Goal: Find specific page/section: Find specific page/section

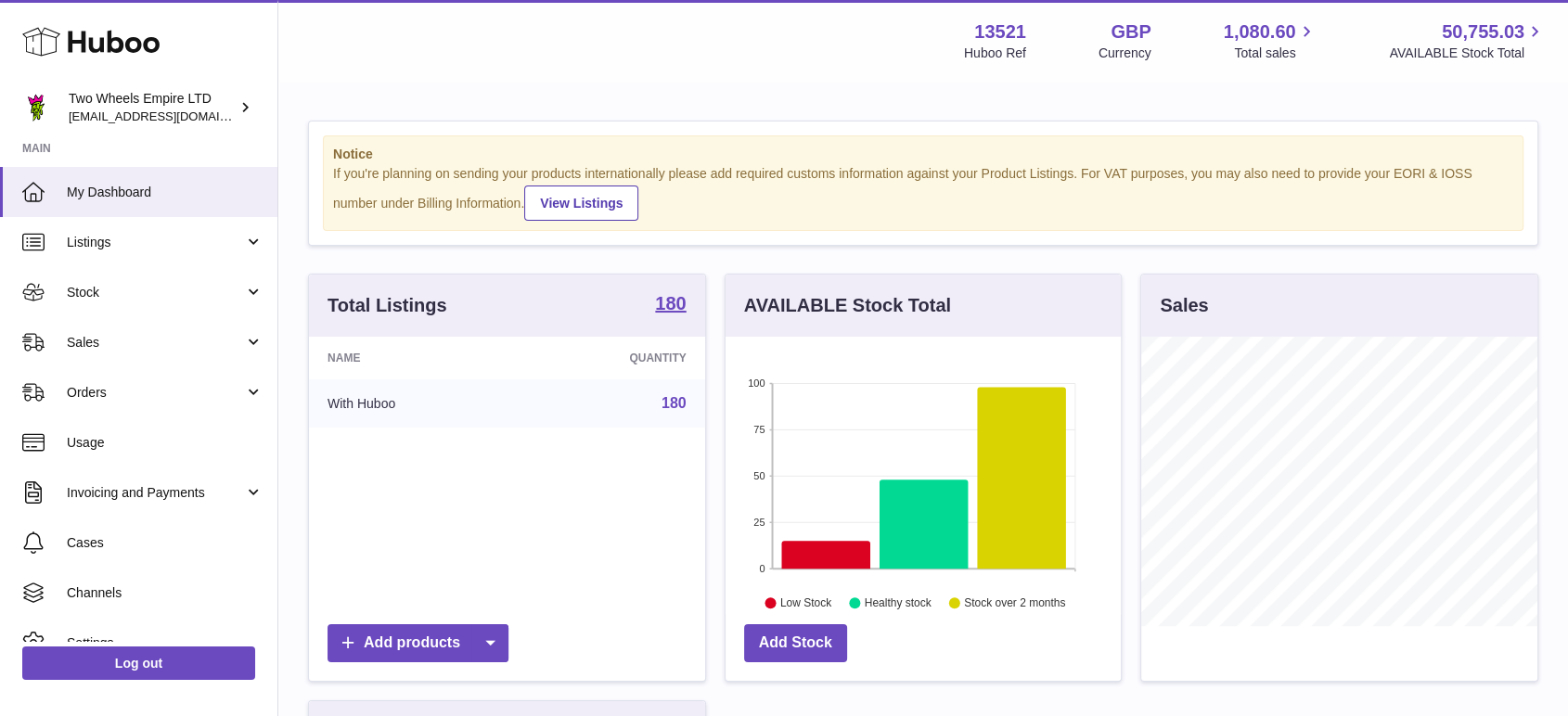
scroll to position [290, 395]
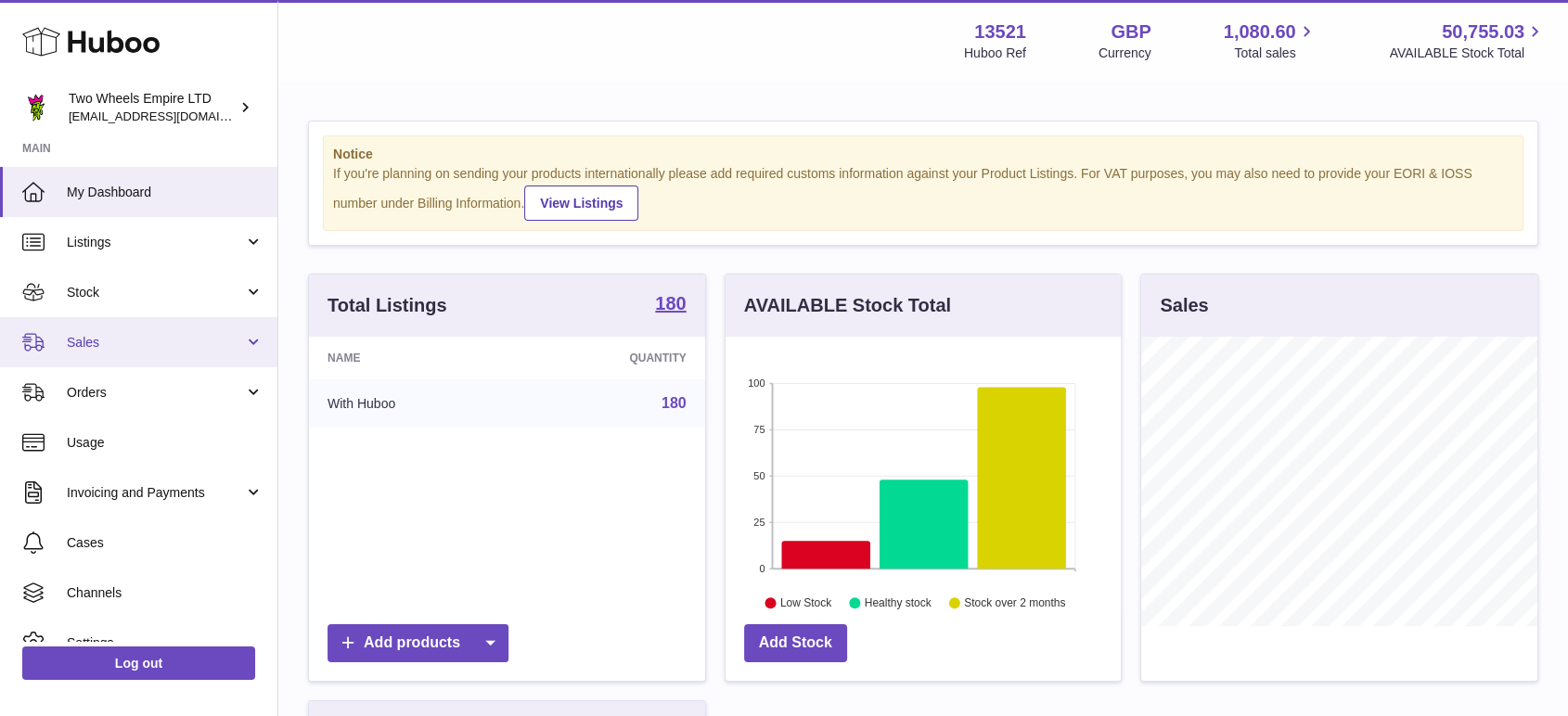
click at [209, 356] on link "Sales" at bounding box center [138, 342] width 277 height 51
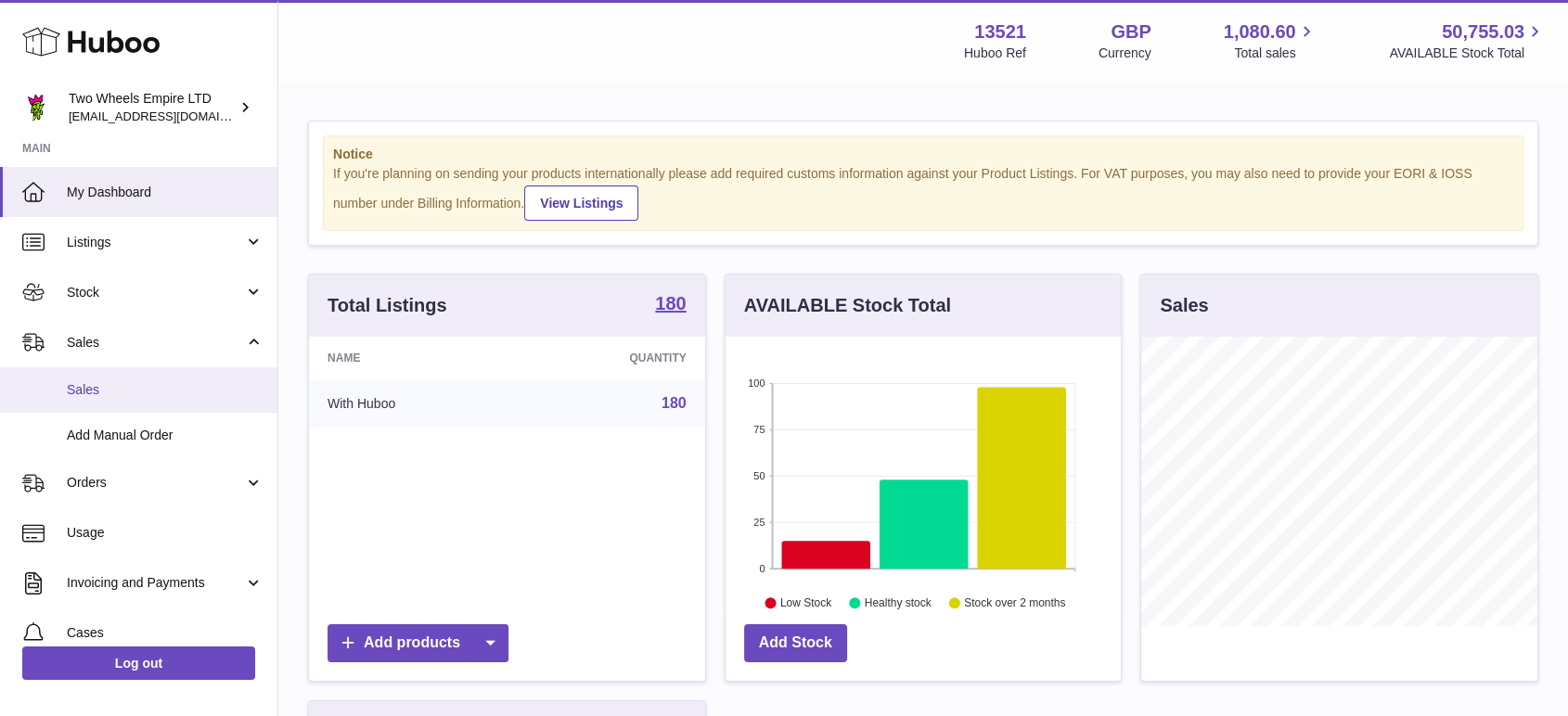
click at [179, 406] on link "Sales" at bounding box center [138, 390] width 277 height 46
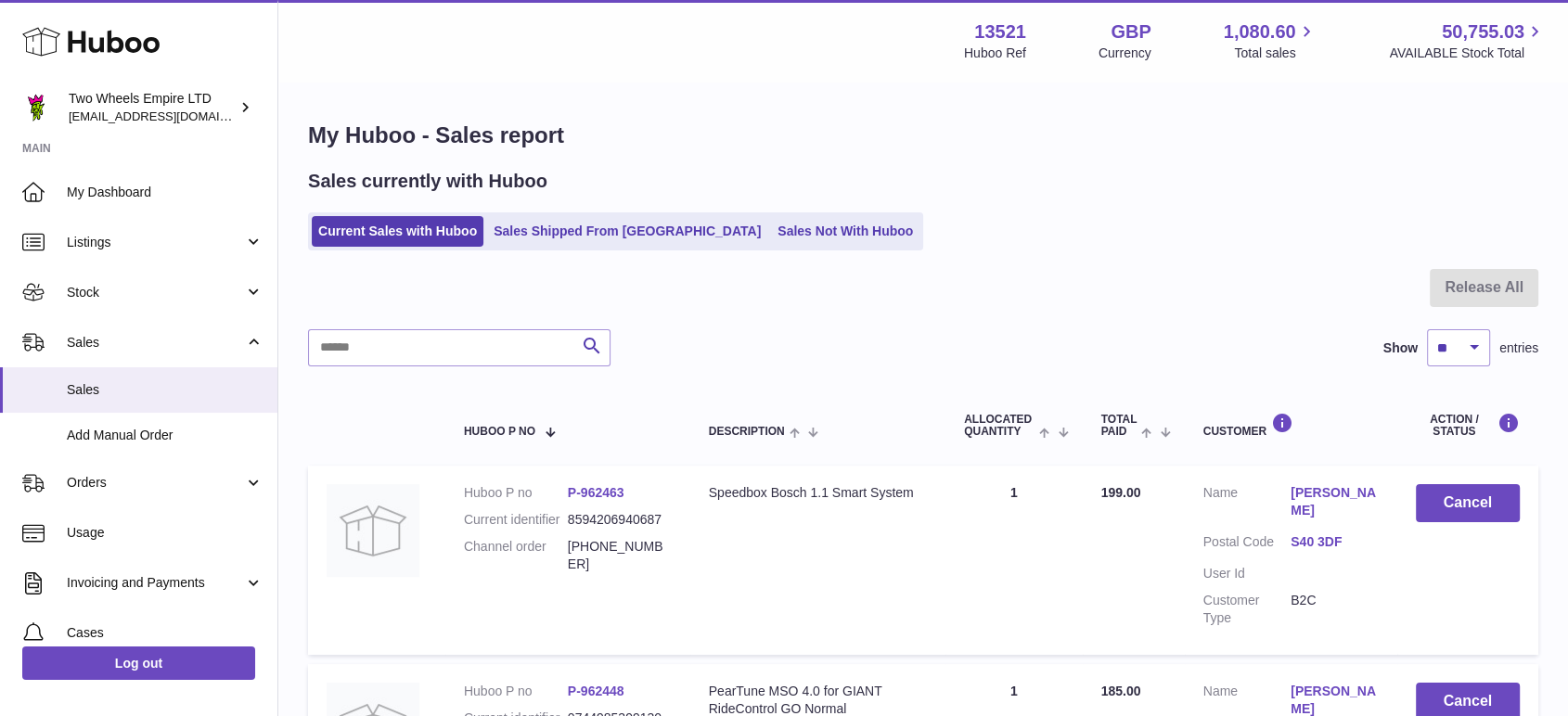
scroll to position [103, 0]
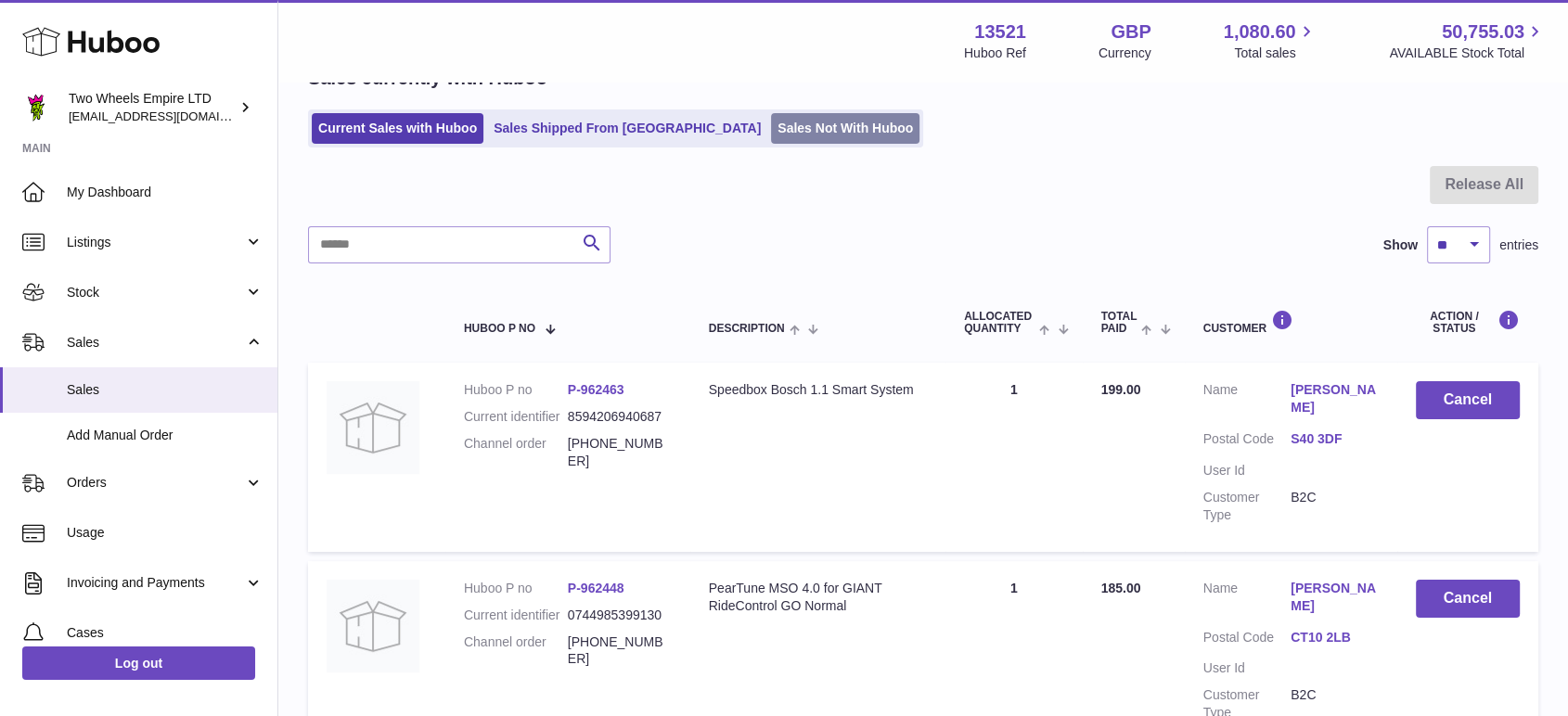
click at [772, 131] on link "Sales Not With Huboo" at bounding box center [845, 127] width 149 height 30
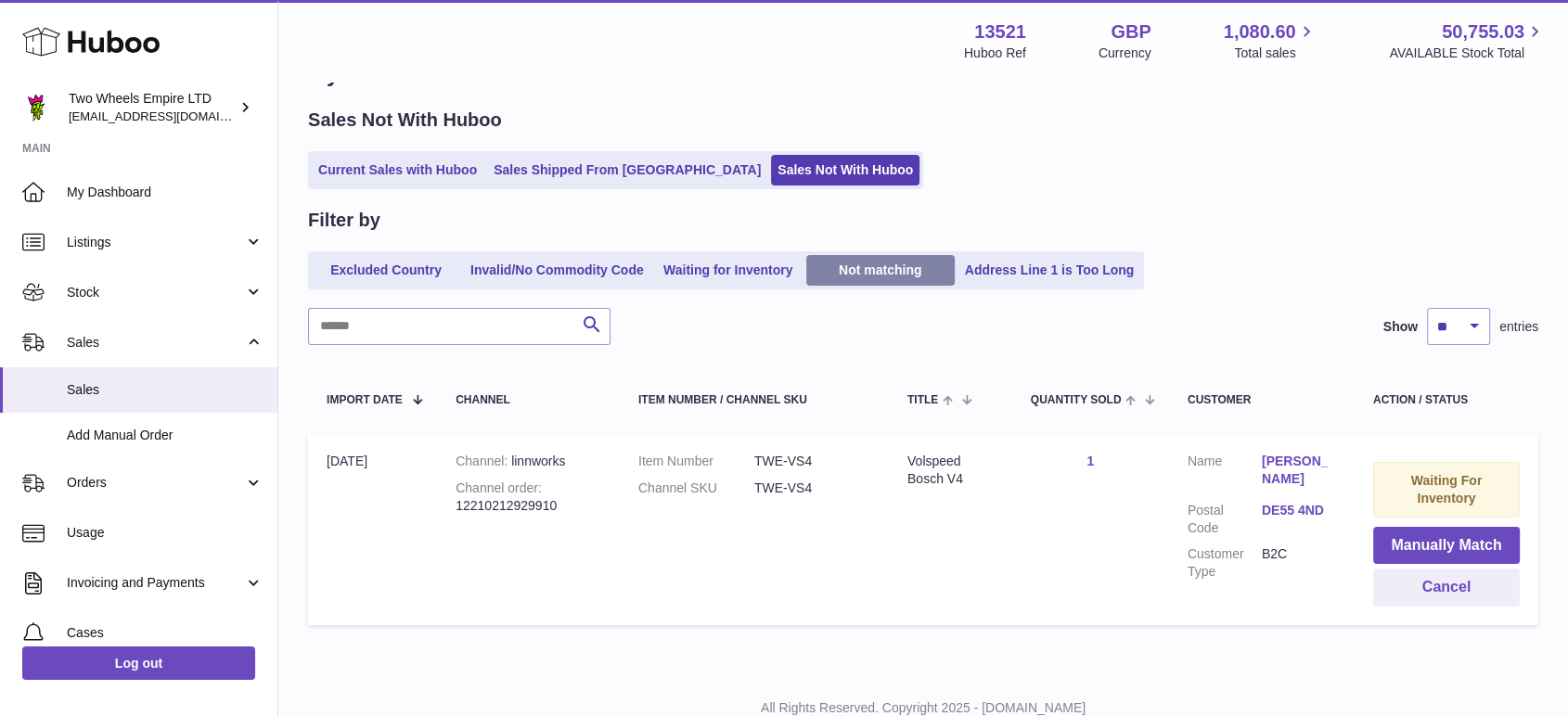
scroll to position [124, 0]
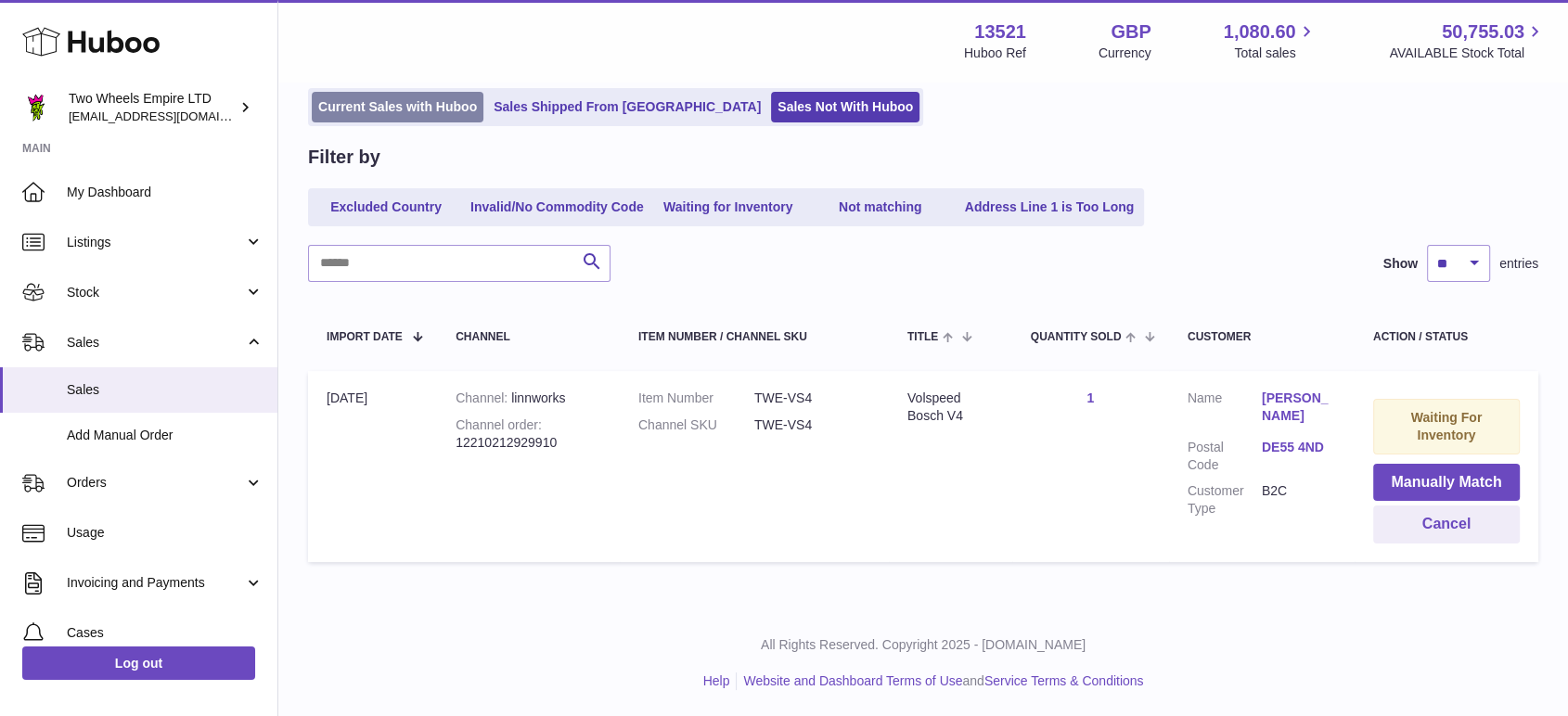
click at [429, 117] on link "Current Sales with Huboo" at bounding box center [398, 106] width 172 height 30
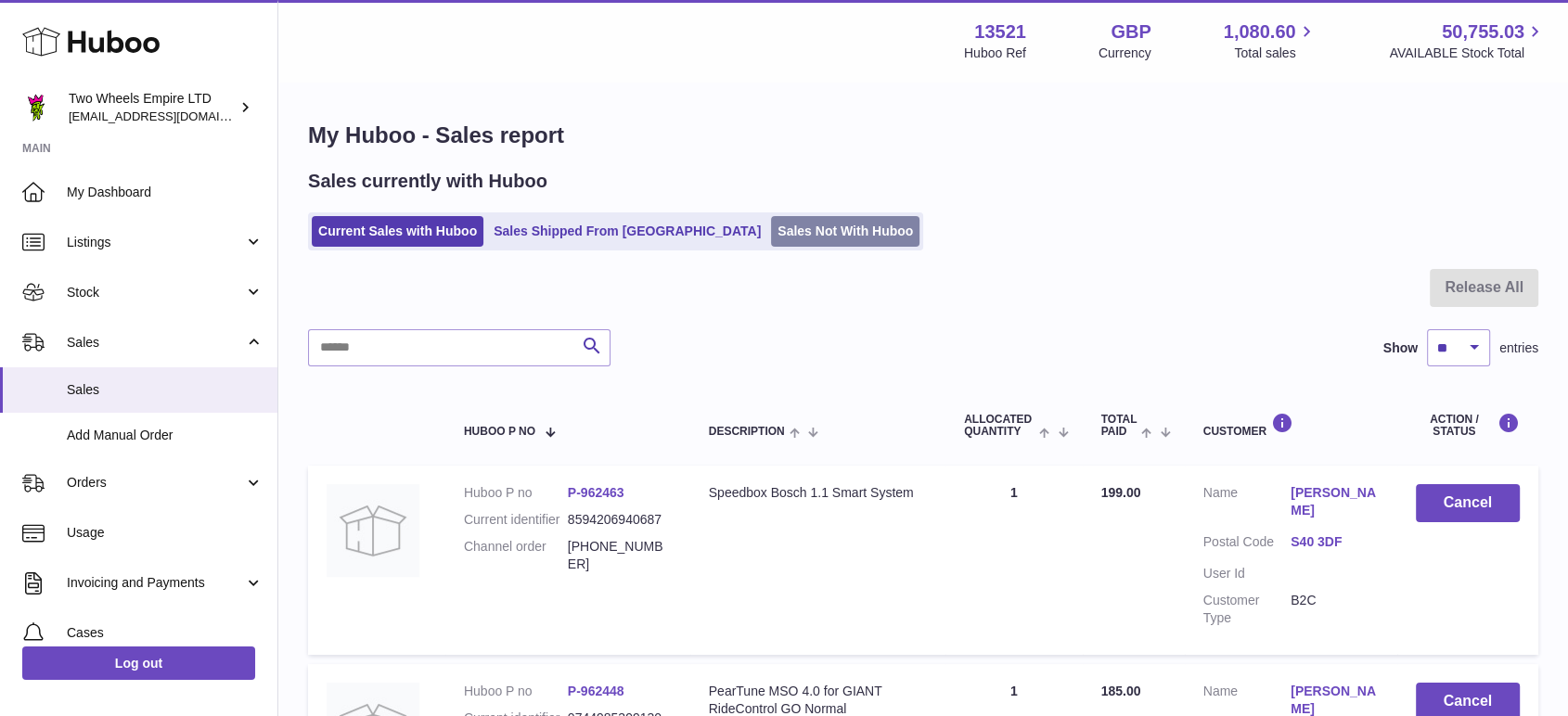
click at [771, 225] on link "Sales Not With Huboo" at bounding box center [845, 230] width 149 height 30
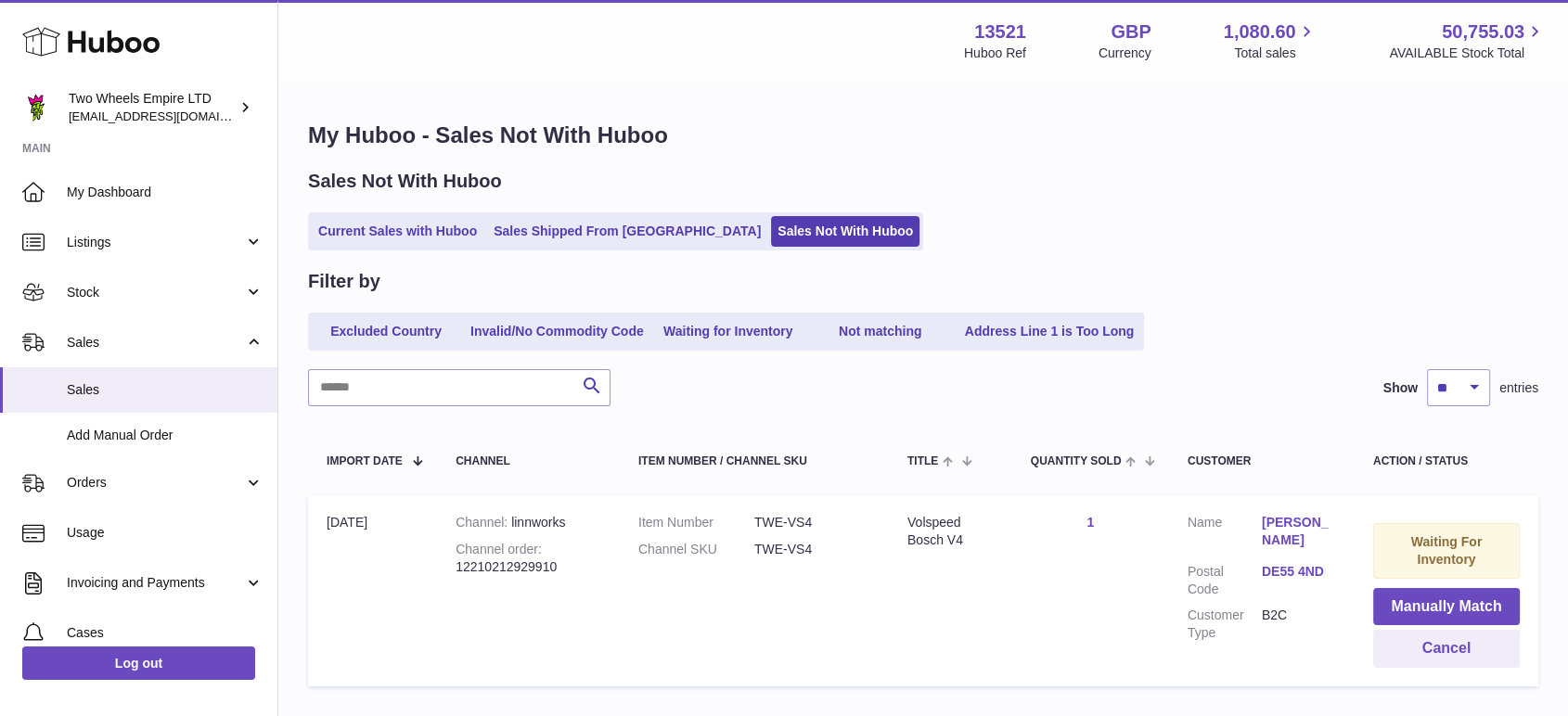
click at [1001, 274] on div "Filter by" at bounding box center [923, 282] width 1230 height 25
